Goal: Connect with others: Connect with others

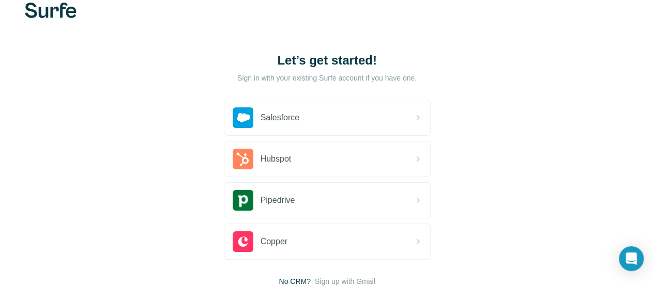
scroll to position [23, 0]
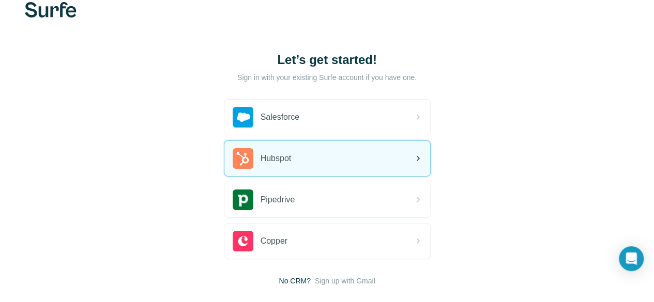
click at [224, 160] on div "Hubspot" at bounding box center [327, 158] width 206 height 35
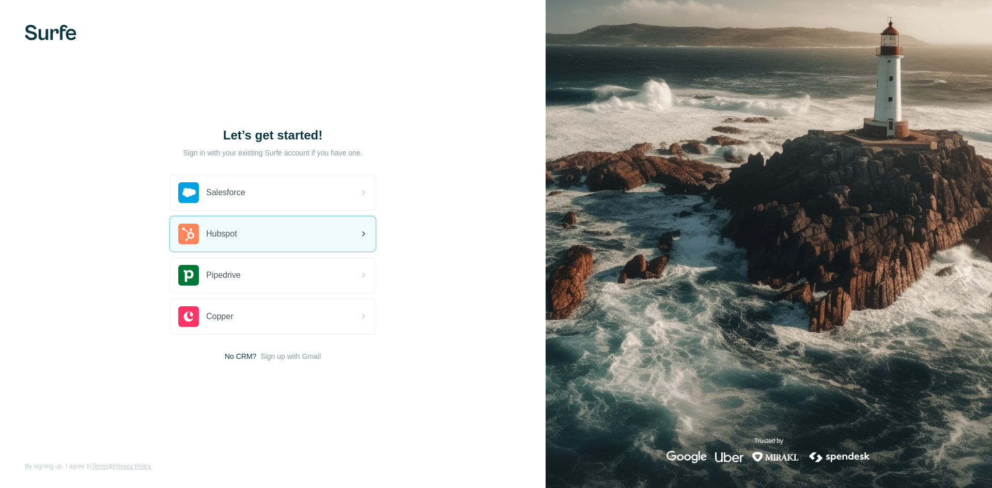
click at [290, 242] on div "Hubspot" at bounding box center [273, 234] width 206 height 35
click at [288, 237] on div "Hubspot" at bounding box center [273, 234] width 206 height 35
